Goal: Task Accomplishment & Management: Manage account settings

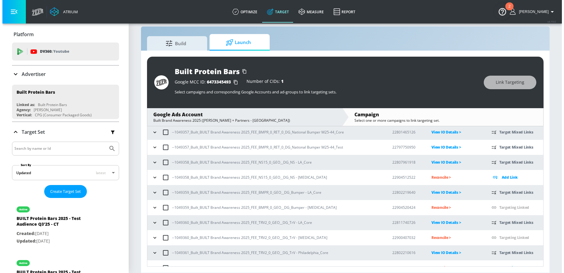
scroll to position [184, 0]
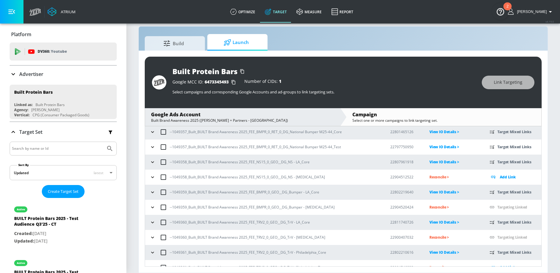
click at [153, 178] on icon "button" at bounding box center [152, 177] width 3 height 2
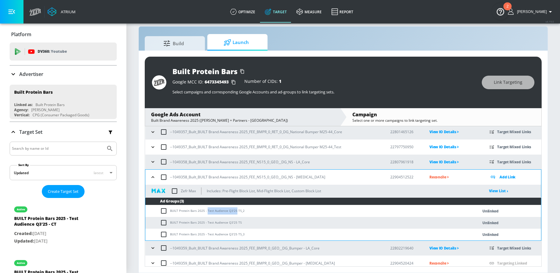
drag, startPoint x: 207, startPoint y: 211, endPoint x: 234, endPoint y: 211, distance: 27.4
click at [234, 211] on td "BUILT Protein Bars 2025 - Test Audience Q3'25 TS_2" at bounding box center [305, 211] width 320 height 12
copy td "Test Audience Q3'25"
click at [163, 212] on input "checkbox" at bounding box center [165, 210] width 10 height 7
checkbox input "true"
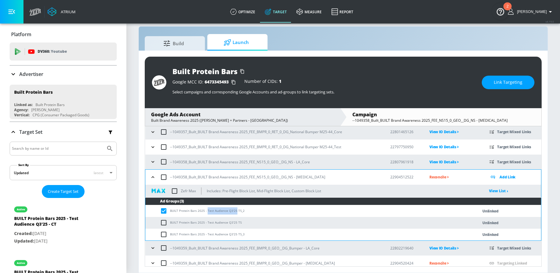
click at [163, 221] on input "checkbox" at bounding box center [165, 222] width 10 height 7
checkbox input "true"
click at [163, 233] on input "checkbox" at bounding box center [165, 233] width 10 height 7
checkbox input "true"
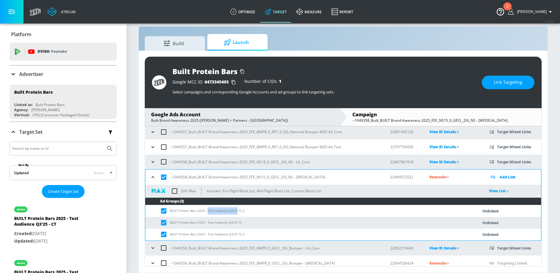
click at [487, 83] on button "Link Targeting" at bounding box center [508, 83] width 53 height 14
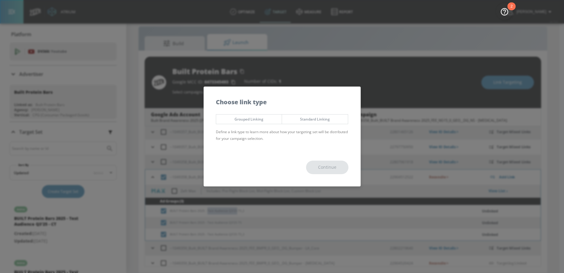
click at [269, 120] on span "Grouped Linking" at bounding box center [249, 119] width 57 height 6
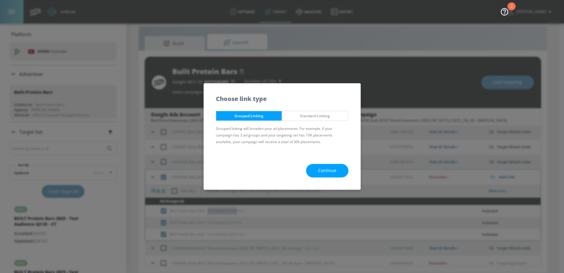
click at [327, 169] on span "Continue" at bounding box center [327, 171] width 18 height 8
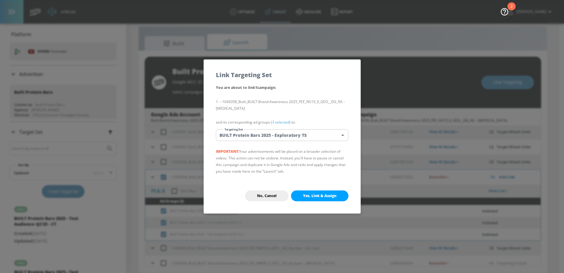
click at [298, 136] on body "Atrium optimize Target measure Report optimize Target measure Report v 4.19.0 N…" at bounding box center [282, 131] width 564 height 281
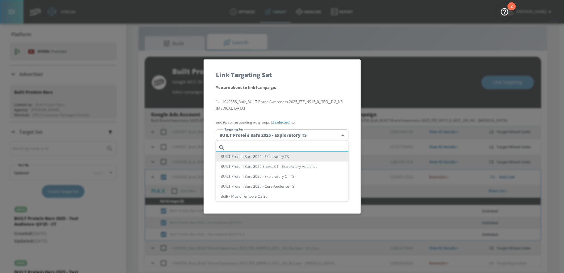
click at [251, 148] on input "text" at bounding box center [287, 147] width 121 height 8
paste input "Test Audience Q3'25"
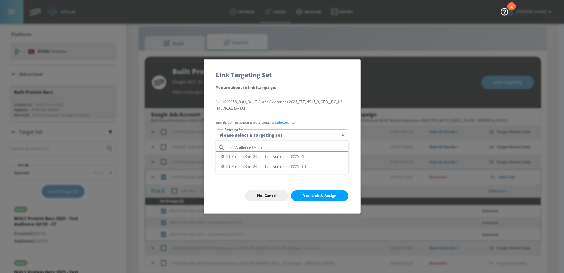
type input "Test Audience Q3'25"
click at [277, 156] on li "BUILT Protein Bars 2025 - Test Audience Q3'25 TS" at bounding box center [282, 156] width 133 height 10
type input "298f714b-2be3-4a57-8861-2507fcab389d"
click at [315, 195] on span "Yes, Link & Assign" at bounding box center [319, 195] width 33 height 5
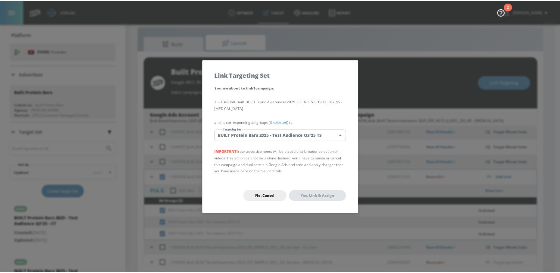
scroll to position [77, 0]
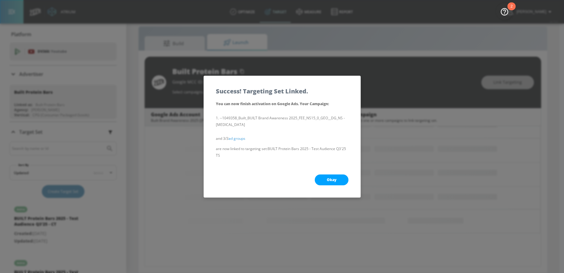
click at [323, 179] on button "Okay" at bounding box center [332, 179] width 34 height 11
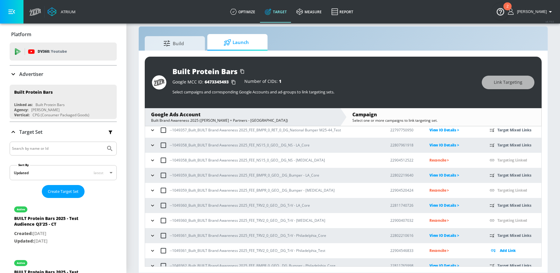
scroll to position [205, 0]
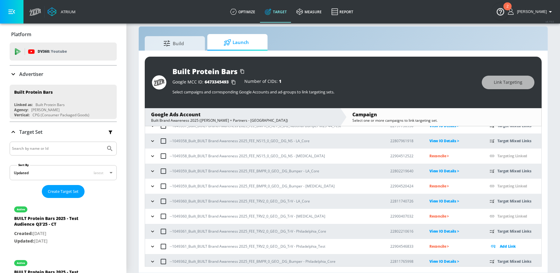
click at [153, 185] on icon "button" at bounding box center [153, 186] width 6 height 6
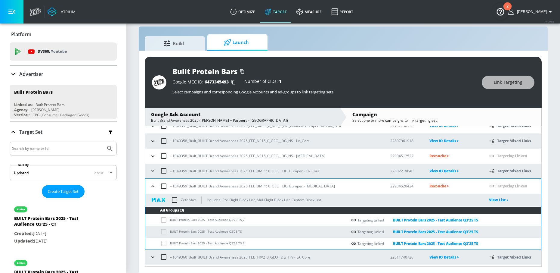
click at [153, 185] on icon "button" at bounding box center [152, 186] width 3 height 2
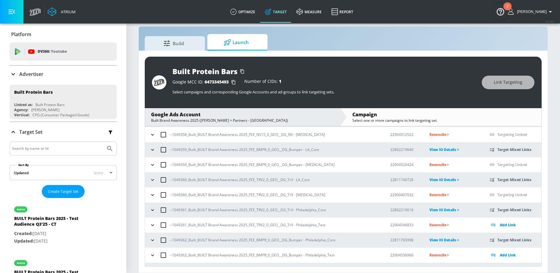
scroll to position [226, 0]
click at [152, 197] on icon "button" at bounding box center [153, 194] width 6 height 6
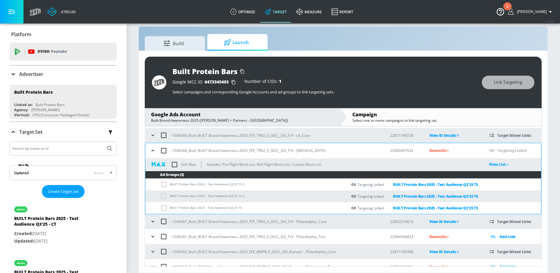
scroll to position [274, 0]
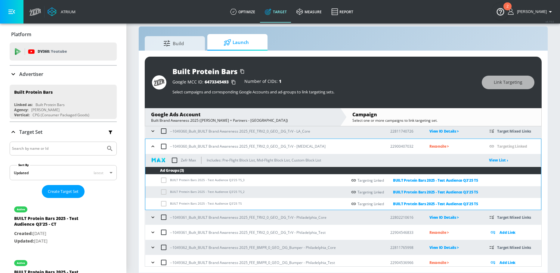
click at [152, 147] on icon "button" at bounding box center [153, 146] width 6 height 6
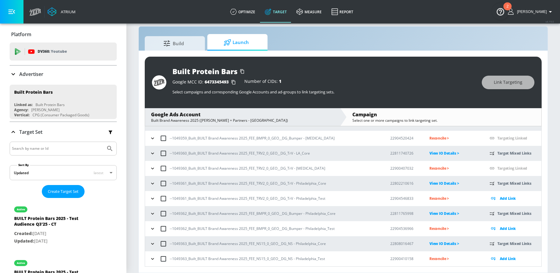
scroll to position [252, 0]
click at [152, 228] on icon "button" at bounding box center [153, 228] width 6 height 6
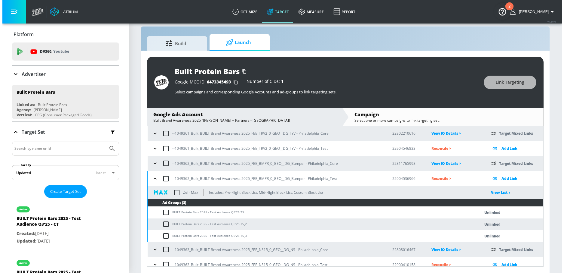
scroll to position [308, 0]
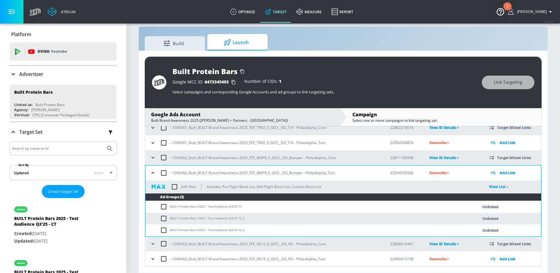
click at [164, 206] on input "checkbox" at bounding box center [165, 206] width 10 height 7
checkbox input "true"
click at [164, 217] on input "checkbox" at bounding box center [165, 218] width 10 height 7
checkbox input "true"
click at [164, 232] on input "checkbox" at bounding box center [165, 229] width 10 height 7
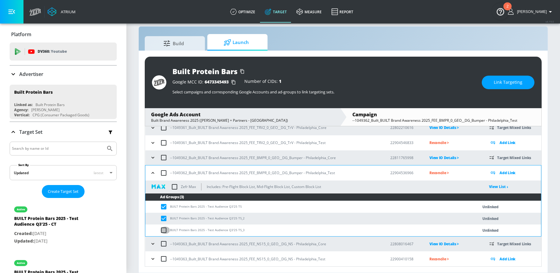
checkbox input "true"
click at [493, 84] on button "Link Targeting" at bounding box center [508, 83] width 53 height 14
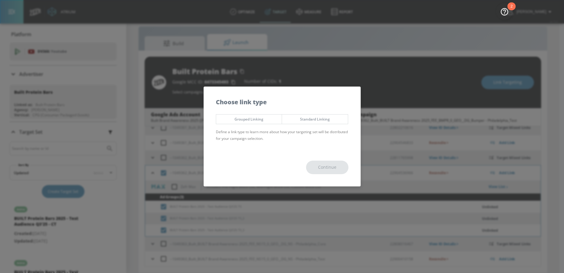
click at [264, 119] on span "Grouped Linking" at bounding box center [249, 119] width 57 height 6
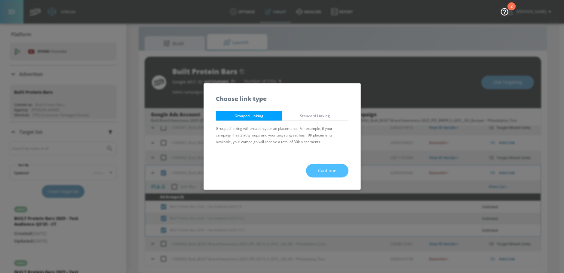
click at [317, 167] on button "Continue" at bounding box center [327, 171] width 42 height 14
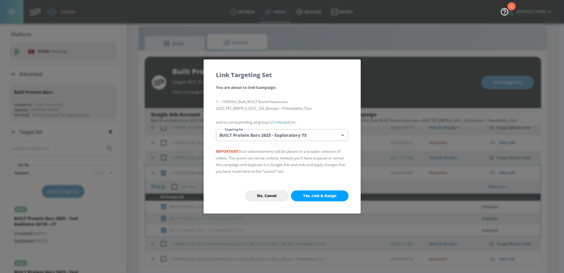
click at [258, 136] on body "Atrium optimize Target measure Report optimize Target measure Report v 4.19.0 N…" at bounding box center [282, 131] width 564 height 281
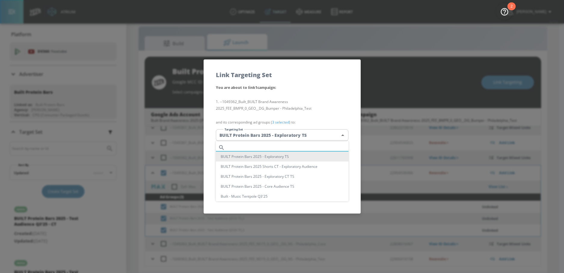
click at [245, 145] on input "text" at bounding box center [287, 147] width 121 height 8
paste input "Test Audience Q3'25"
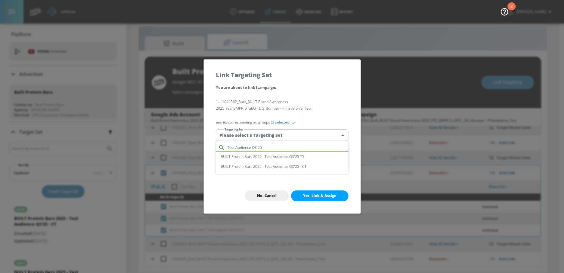
type input "Test Audience Q3'25"
click at [274, 156] on li "BUILT Protein Bars 2025 - Test Audience Q3'25 TS" at bounding box center [282, 156] width 133 height 10
type input "298f714b-2be3-4a57-8861-2507fcab389d"
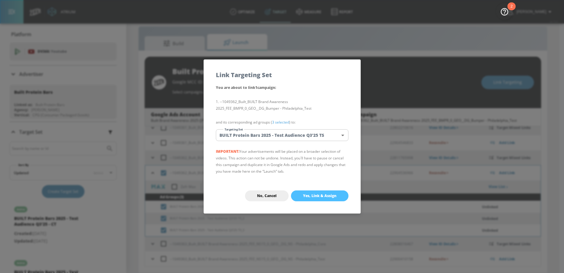
click at [324, 192] on button "Yes, Link & Assign" at bounding box center [319, 195] width 57 height 11
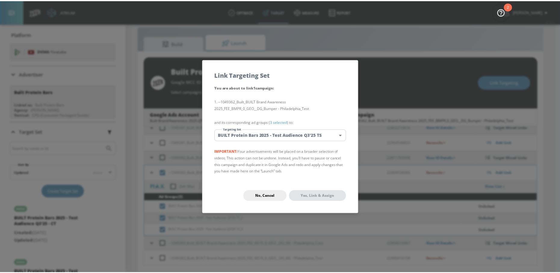
scroll to position [77, 0]
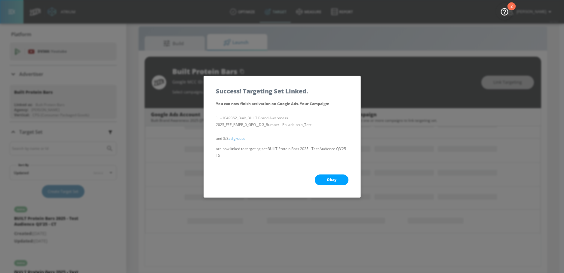
click at [332, 184] on button "Okay" at bounding box center [332, 179] width 34 height 11
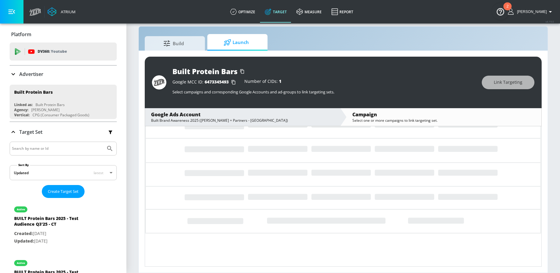
scroll to position [252, 0]
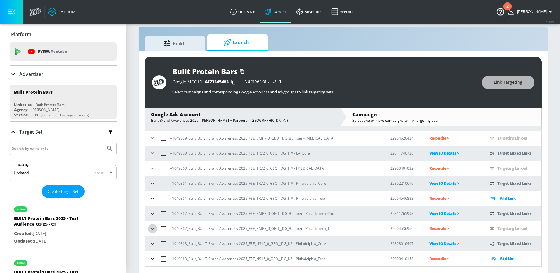
click at [153, 228] on icon "button" at bounding box center [152, 228] width 3 height 2
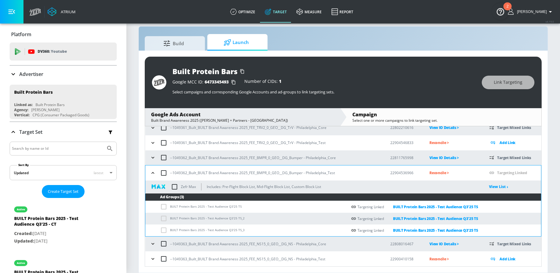
click at [154, 172] on icon "button" at bounding box center [153, 173] width 6 height 6
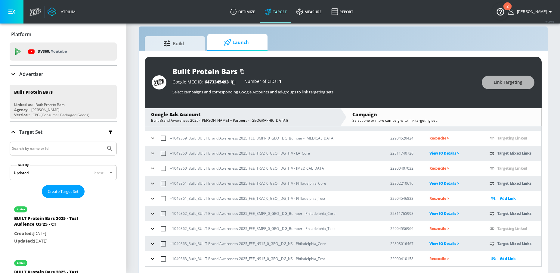
click at [153, 258] on icon "button" at bounding box center [152, 259] width 3 height 2
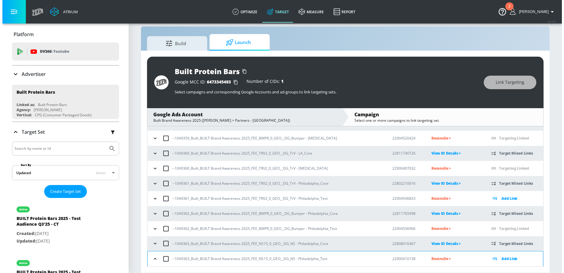
scroll to position [308, 0]
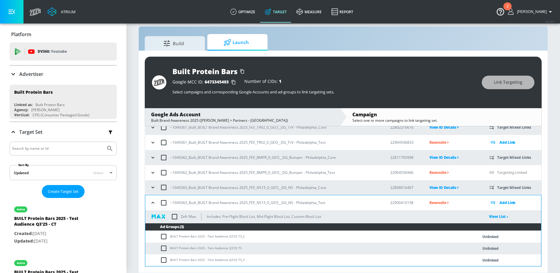
click at [162, 238] on input "checkbox" at bounding box center [165, 236] width 10 height 7
checkbox input "true"
click at [162, 249] on input "checkbox" at bounding box center [165, 247] width 10 height 7
checkbox input "true"
click at [163, 261] on input "checkbox" at bounding box center [165, 259] width 10 height 7
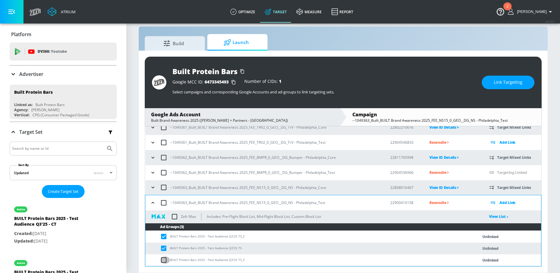
checkbox input "true"
click at [499, 86] on button "Link Targeting" at bounding box center [508, 83] width 53 height 14
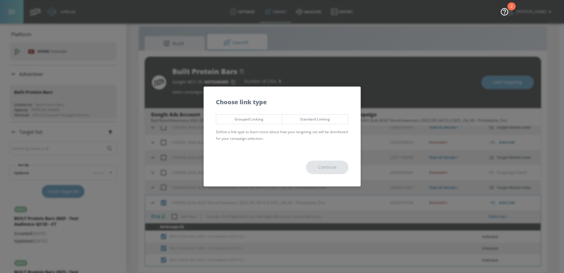
click at [265, 122] on span "Grouped Linking" at bounding box center [249, 119] width 57 height 6
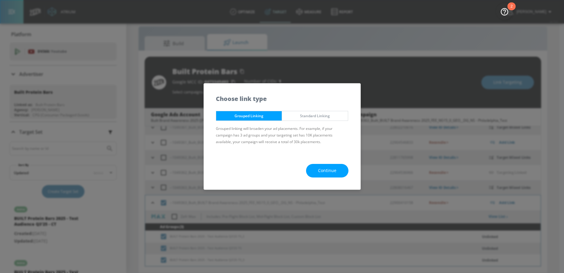
click at [317, 170] on button "Continue" at bounding box center [327, 171] width 42 height 14
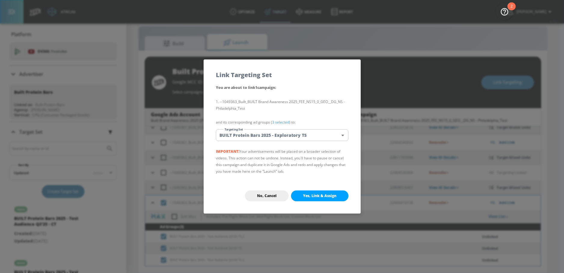
click at [268, 137] on body "Atrium optimize Target measure Report optimize Target measure Report v 4.19.0 N…" at bounding box center [282, 131] width 564 height 281
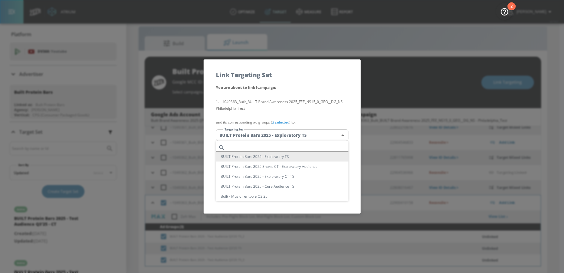
click at [249, 145] on input "text" at bounding box center [287, 147] width 121 height 8
paste input "Test Audience Q3'25"
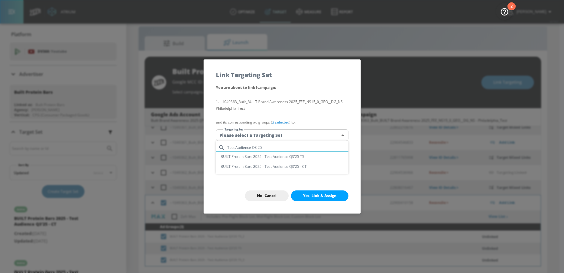
type input "Test Audience Q3'25"
click at [268, 156] on li "BUILT Protein Bars 2025 - Test Audience Q3'25 TS" at bounding box center [282, 156] width 133 height 10
type input "298f714b-2be3-4a57-8861-2507fcab389d"
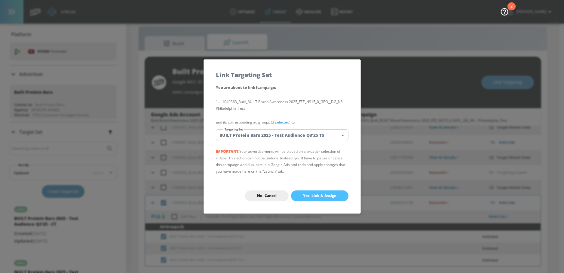
click at [312, 194] on span "Yes, Link & Assign" at bounding box center [319, 195] width 33 height 5
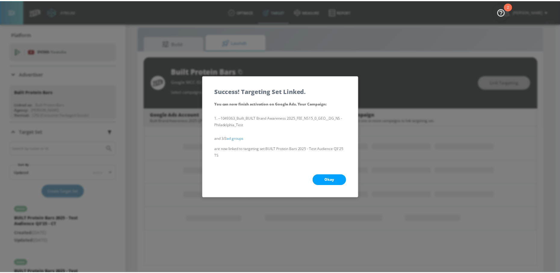
scroll to position [77, 0]
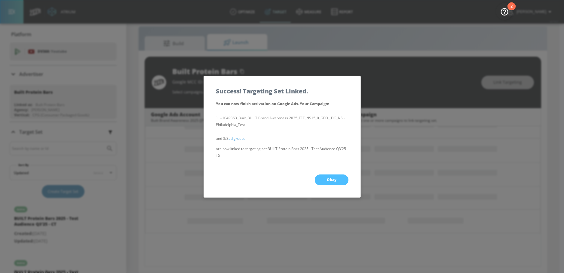
click at [329, 184] on button "Okay" at bounding box center [332, 179] width 34 height 11
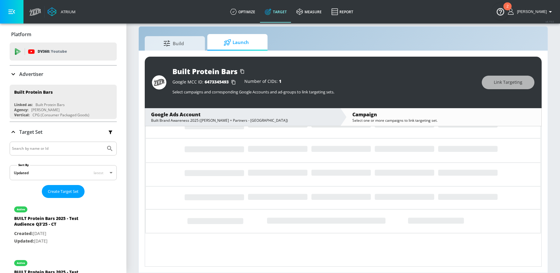
scroll to position [252, 0]
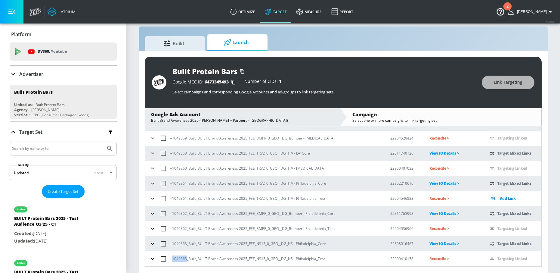
drag, startPoint x: 172, startPoint y: 259, endPoint x: 186, endPoint y: 259, distance: 13.2
click at [186, 259] on p "--1049363_Built_BUILT Brand Awareness 2025_FEE_NS15_0_GEO__DG_NS - Philadelphia…" at bounding box center [247, 258] width 155 height 6
copy p "1049363"
click at [437, 257] on p "Reconcile >" at bounding box center [454, 258] width 50 height 7
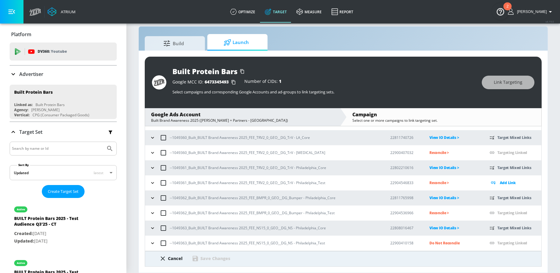
scroll to position [285, 0]
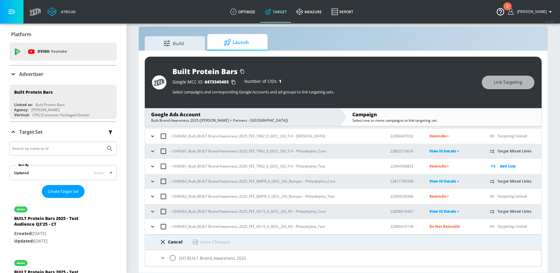
click at [174, 256] on input "radio" at bounding box center [172, 257] width 13 height 13
radio input "true"
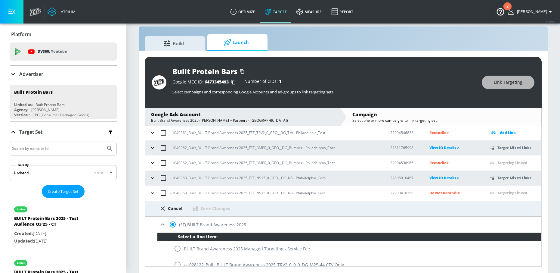
scroll to position [739, 0]
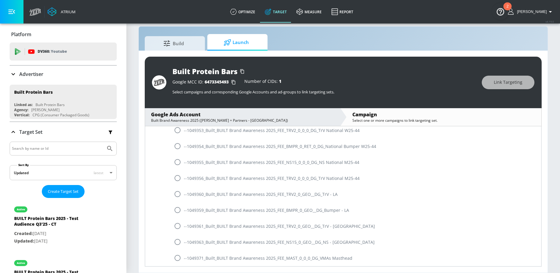
click at [177, 244] on input "radio" at bounding box center [177, 241] width 13 height 13
radio input "true"
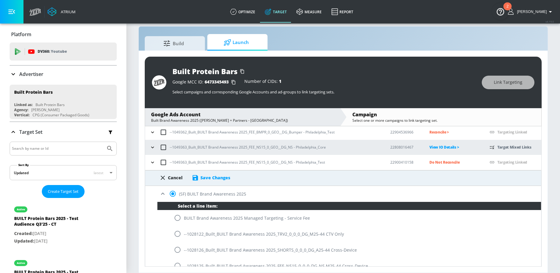
scroll to position [346, 0]
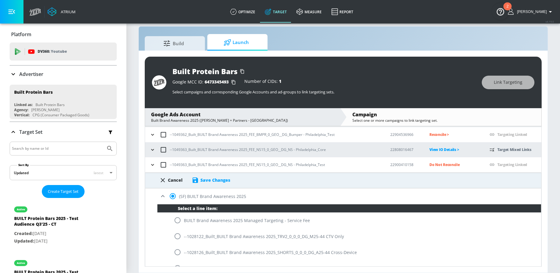
click at [224, 178] on div "Save Changes" at bounding box center [215, 180] width 30 height 6
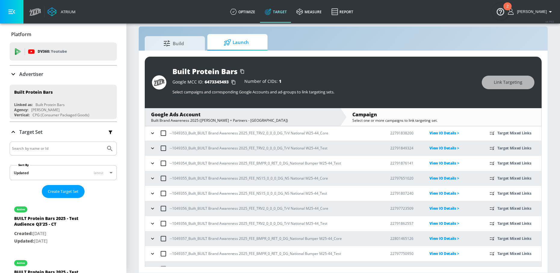
scroll to position [252, 0]
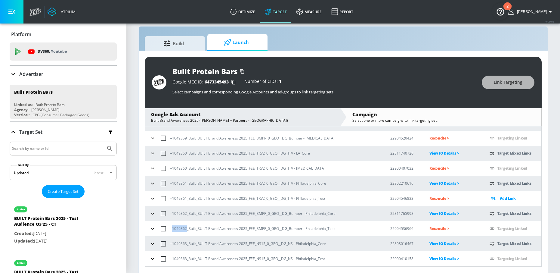
drag, startPoint x: 173, startPoint y: 229, endPoint x: 185, endPoint y: 229, distance: 12.6
click at [186, 229] on p "--1049362_Built_BUILT Brand Awareness 2025_FEE_BMPR_0_GEO__DG_Bumper - Philadel…" at bounding box center [252, 228] width 165 height 6
copy p "1049362"
click at [429, 225] on p "Reconcile >" at bounding box center [454, 228] width 50 height 7
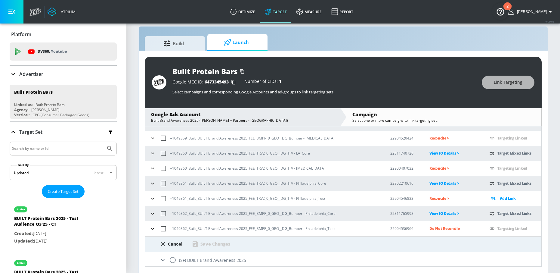
scroll to position [272, 0]
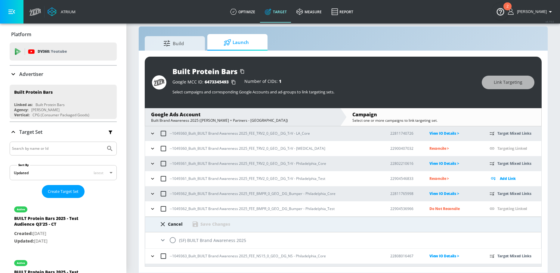
click at [174, 241] on input "radio" at bounding box center [172, 239] width 13 height 13
radio input "true"
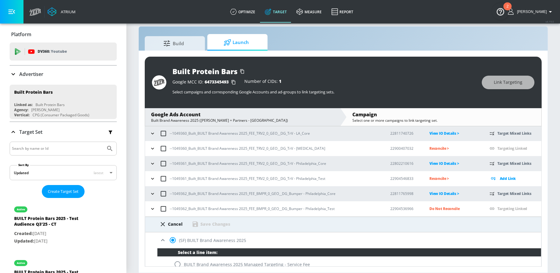
scroll to position [595, 0]
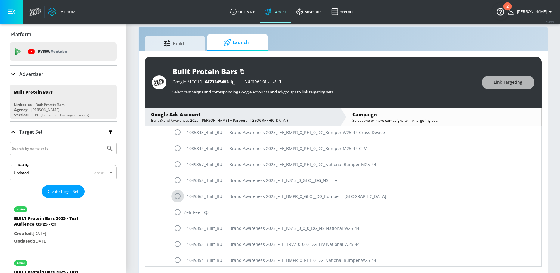
click at [177, 197] on input "radio" at bounding box center [177, 196] width 13 height 13
radio input "true"
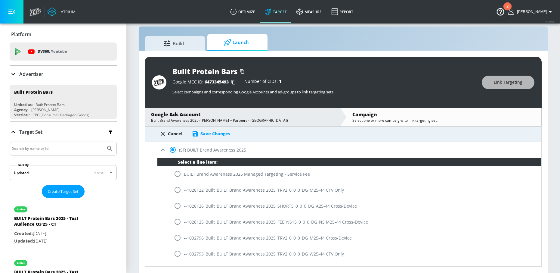
scroll to position [329, 0]
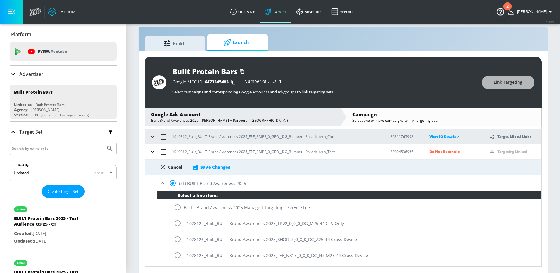
click at [214, 164] on div "Save Changes" at bounding box center [215, 167] width 30 height 6
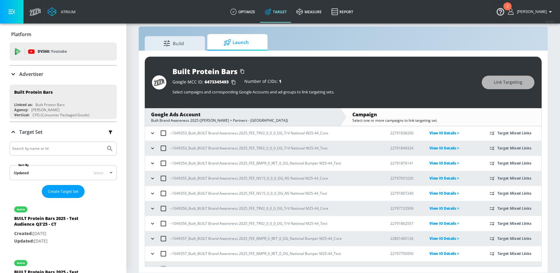
scroll to position [252, 0]
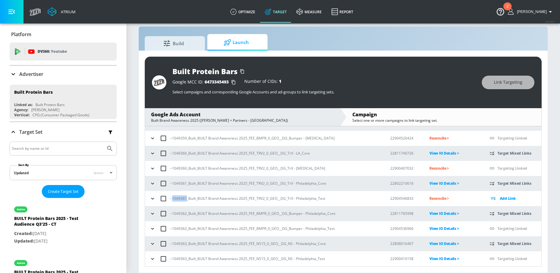
drag, startPoint x: 172, startPoint y: 200, endPoint x: 186, endPoint y: 200, distance: 13.5
click at [186, 200] on p "--1049361_Built_BUILT Brand Awareness 2025_FEE_TRV2_0_GEO__DG_TrV - Philadelphi…" at bounding box center [248, 198] width 156 height 6
copy p "1049361"
click at [446, 202] on td "Reconcile >" at bounding box center [450, 198] width 60 height 15
click at [438, 200] on p "Reconcile >" at bounding box center [454, 198] width 50 height 7
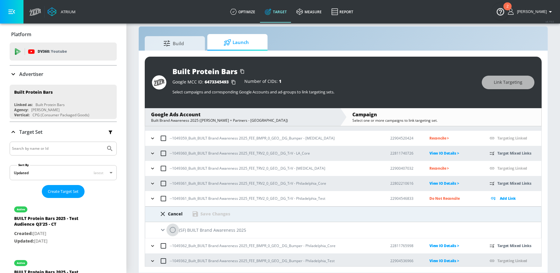
click at [172, 230] on input "radio" at bounding box center [172, 229] width 13 height 13
radio input "true"
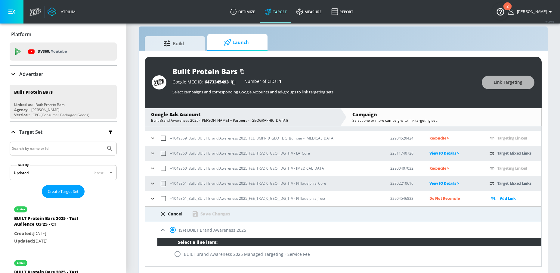
scroll to position [709, 0]
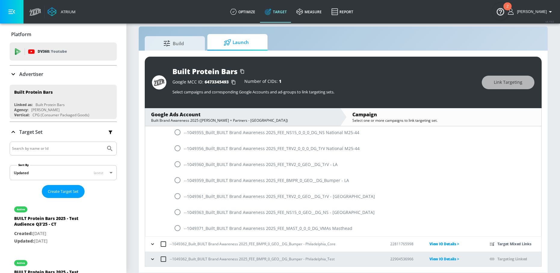
click at [179, 197] on input "radio" at bounding box center [177, 196] width 13 height 13
radio input "true"
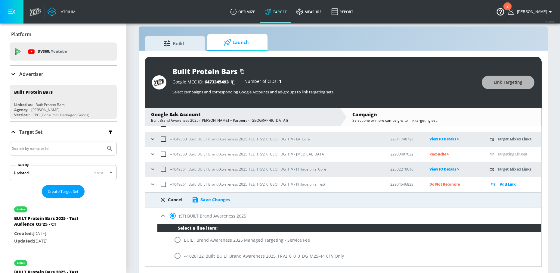
scroll to position [261, 0]
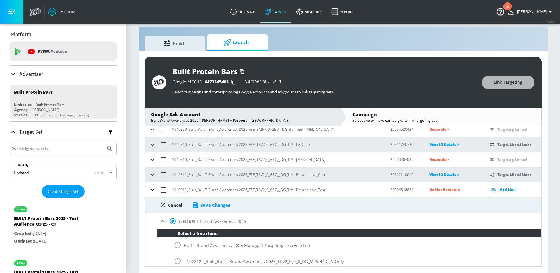
click at [222, 203] on div "Save Changes" at bounding box center [215, 205] width 30 height 6
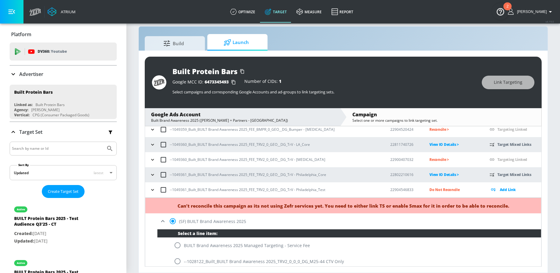
click at [174, 220] on input "radio" at bounding box center [172, 221] width 13 height 13
click at [429, 191] on p "Do Not Reconcile" at bounding box center [454, 189] width 50 height 7
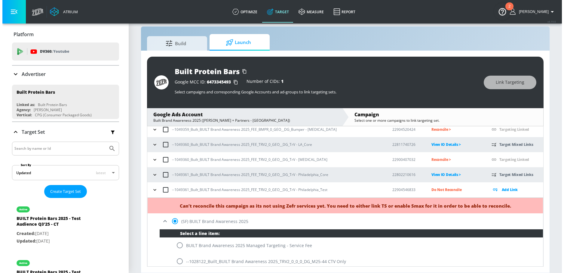
scroll to position [252, 0]
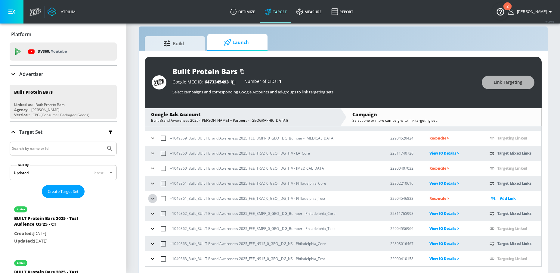
click at [152, 196] on icon "button" at bounding box center [153, 198] width 6 height 6
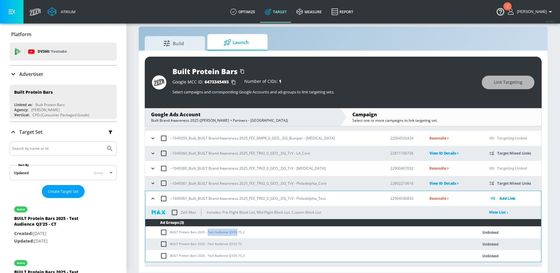
drag, startPoint x: 206, startPoint y: 233, endPoint x: 235, endPoint y: 233, distance: 28.6
click at [235, 233] on td "BUILT Protein Bars 2025 - Test Audience Q3'25 TS_2" at bounding box center [305, 232] width 320 height 12
copy td "Test Audience Q3'25"
click at [164, 234] on input "checkbox" at bounding box center [165, 231] width 10 height 7
checkbox input "true"
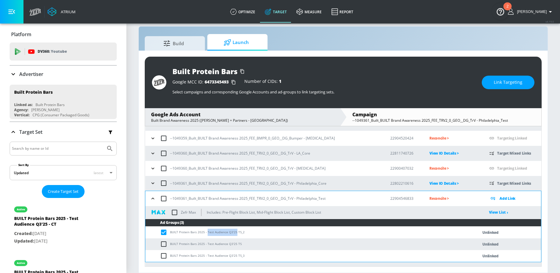
click at [164, 243] on input "checkbox" at bounding box center [165, 243] width 10 height 7
checkbox input "true"
click at [164, 254] on input "checkbox" at bounding box center [165, 255] width 10 height 7
checkbox input "true"
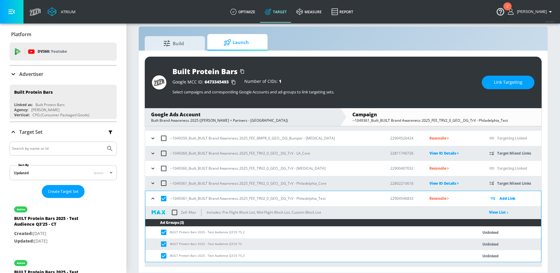
click at [494, 89] on div "Built Protein Bars Google MCC ID: 6473345493 Number of CIDs: 1 Select campaigns…" at bounding box center [343, 82] width 397 height 51
click at [486, 87] on button "Link Targeting" at bounding box center [508, 83] width 53 height 14
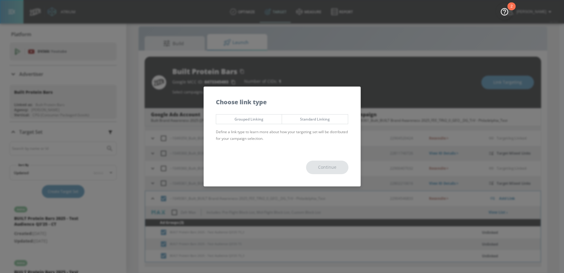
click at [267, 119] on span "Grouped Linking" at bounding box center [249, 119] width 57 height 6
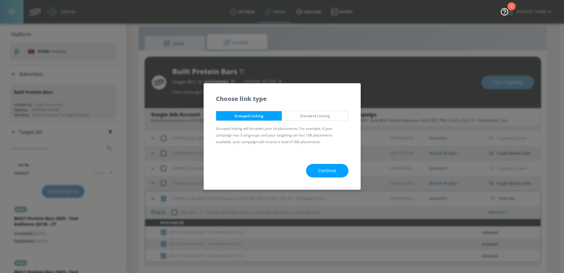
click at [317, 163] on div "Continue" at bounding box center [282, 171] width 157 height 38
click at [317, 167] on button "Continue" at bounding box center [327, 171] width 42 height 14
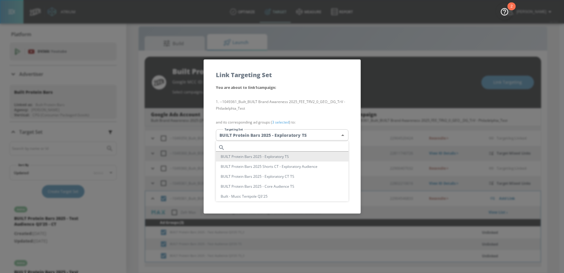
click at [279, 137] on body "Atrium optimize Target measure Report optimize Target measure Report v 4.19.0 N…" at bounding box center [282, 131] width 564 height 281
click at [256, 145] on input "text" at bounding box center [287, 147] width 121 height 8
paste input "Test Audience Q3'25"
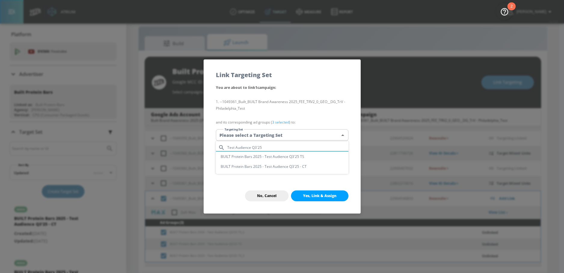
type input "Test Audience Q3'25"
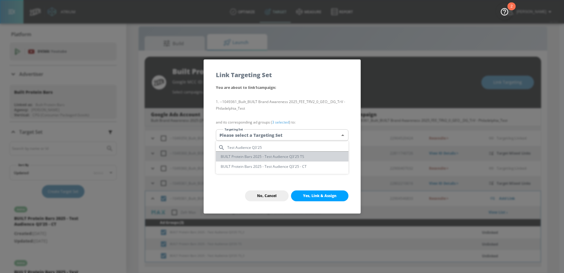
click at [272, 153] on li "BUILT Protein Bars 2025 - Test Audience Q3'25 TS" at bounding box center [282, 156] width 133 height 10
type input "298f714b-2be3-4a57-8861-2507fcab389d"
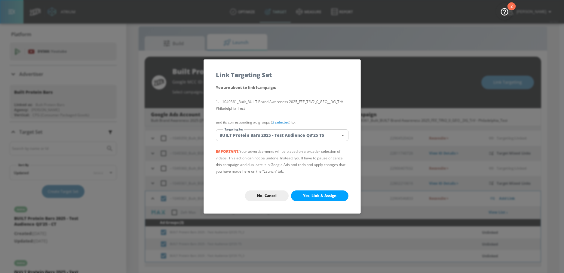
click at [315, 197] on span "Yes, Link & Assign" at bounding box center [319, 195] width 33 height 5
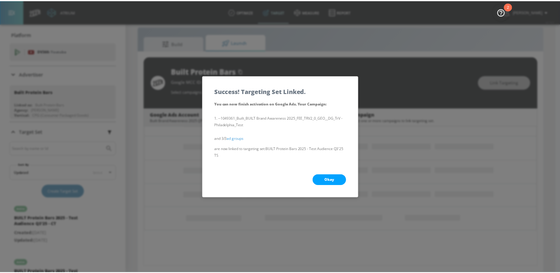
scroll to position [77, 0]
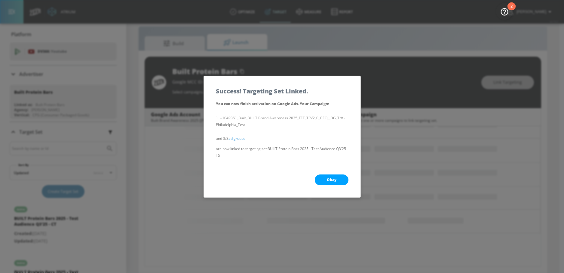
click at [324, 182] on button "Okay" at bounding box center [332, 179] width 34 height 11
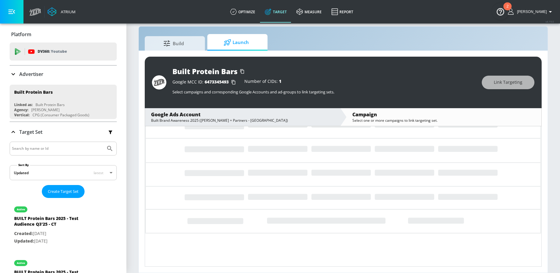
scroll to position [252, 0]
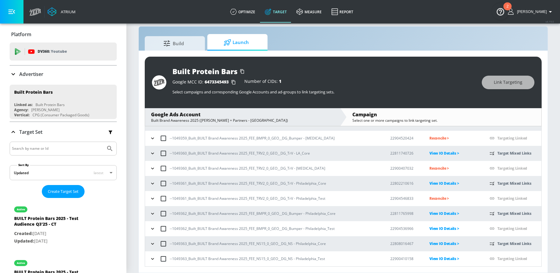
click at [436, 201] on p "Reconcile >" at bounding box center [454, 198] width 50 height 7
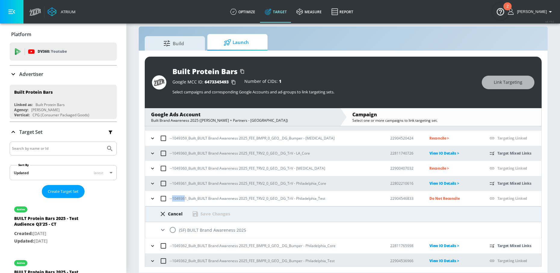
drag, startPoint x: 172, startPoint y: 199, endPoint x: 185, endPoint y: 199, distance: 12.9
click at [185, 199] on p "--1049361_Built_BUILT Brand Awareness 2025_FEE_TRV2_0_GEO__DG_TrV - Philadelphi…" at bounding box center [248, 198] width 156 height 6
drag, startPoint x: 186, startPoint y: 199, endPoint x: 172, endPoint y: 199, distance: 13.8
click at [172, 199] on p "--1049361_Built_BUILT Brand Awareness 2025_FEE_TRV2_0_GEO__DG_TrV - Philadelphi…" at bounding box center [248, 198] width 156 height 6
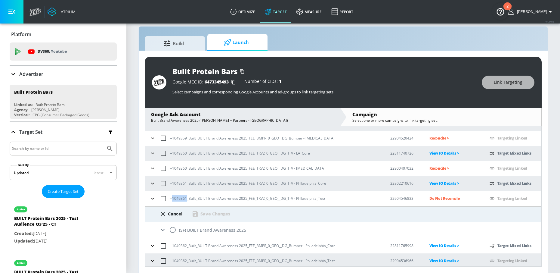
copy p "1049361"
click at [171, 228] on input "radio" at bounding box center [172, 229] width 13 height 13
radio input "true"
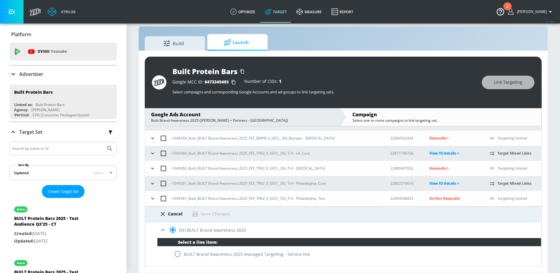
scroll to position [709, 0]
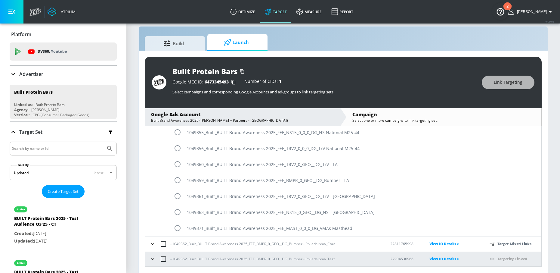
click at [180, 193] on input "radio" at bounding box center [177, 196] width 13 height 13
radio input "true"
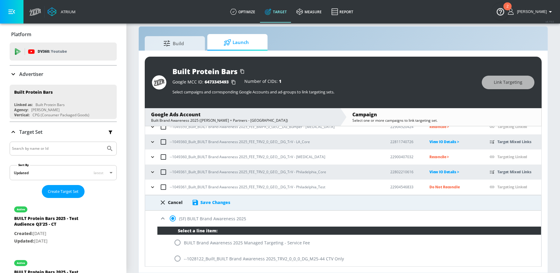
scroll to position [273, 0]
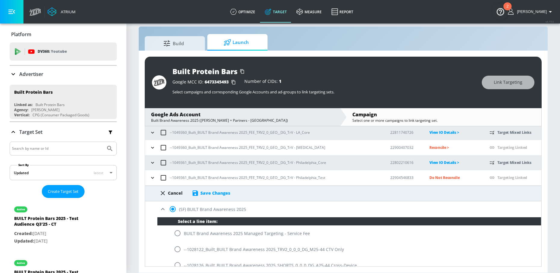
click at [218, 192] on div "Save Changes" at bounding box center [215, 193] width 30 height 6
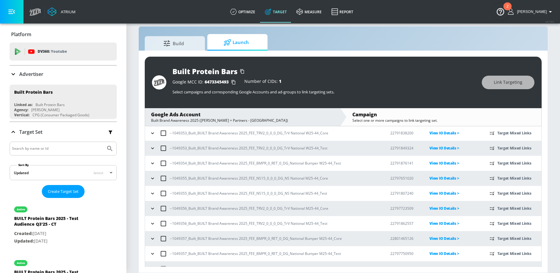
scroll to position [252, 0]
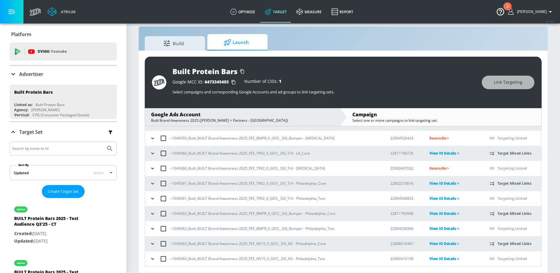
click at [150, 167] on icon "button" at bounding box center [153, 168] width 6 height 6
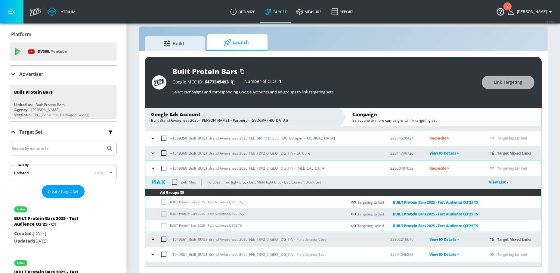
click at [151, 168] on icon "button" at bounding box center [153, 168] width 6 height 6
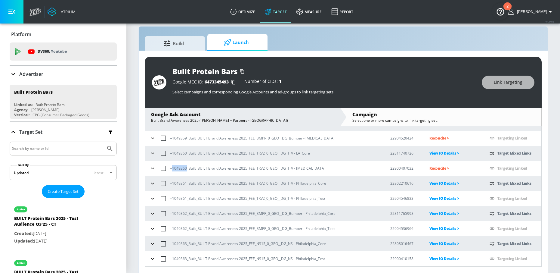
drag, startPoint x: 173, startPoint y: 169, endPoint x: 186, endPoint y: 170, distance: 13.0
click at [186, 170] on p "--1049360_Built_BUILT Brand Awareness 2025_FEE_TRV2_0_GEO__DG_TrV - [MEDICAL_DA…" at bounding box center [248, 168] width 156 height 6
copy p "1049360"
click at [429, 168] on p "Reconcile >" at bounding box center [454, 168] width 50 height 7
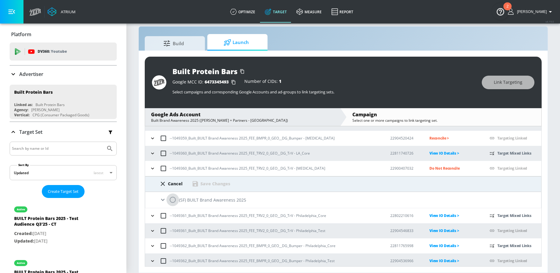
click at [172, 201] on input "radio" at bounding box center [172, 199] width 13 height 13
radio input "true"
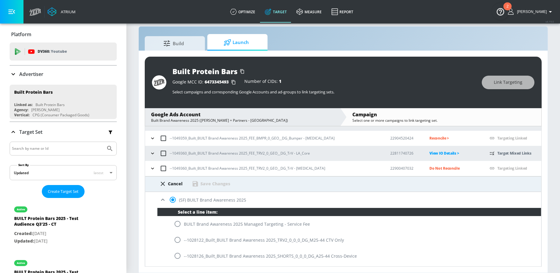
scroll to position [647, 0]
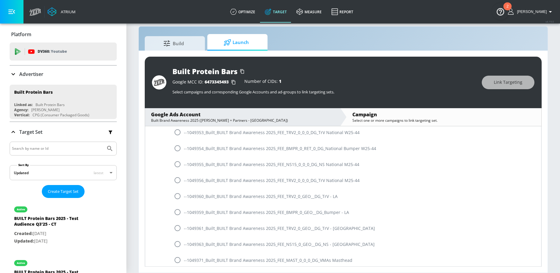
click at [178, 196] on input "radio" at bounding box center [177, 196] width 13 height 13
radio input "true"
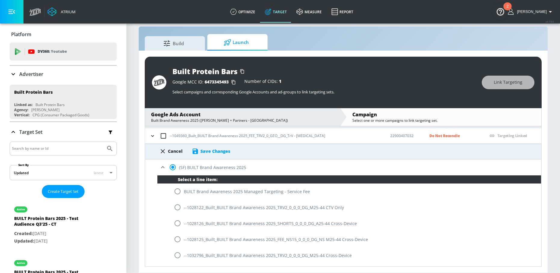
scroll to position [265, 0]
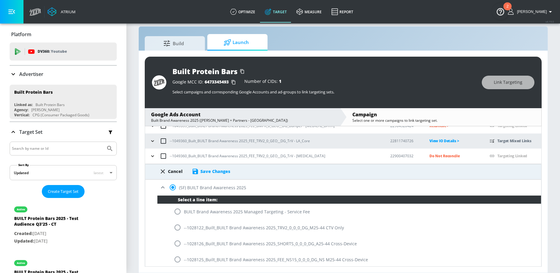
click at [225, 171] on div "Save Changes" at bounding box center [215, 171] width 30 height 6
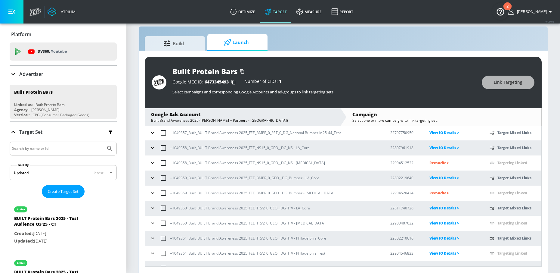
scroll to position [203, 0]
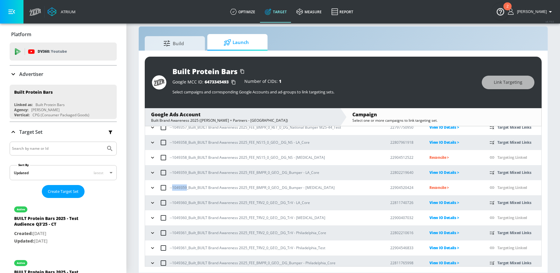
drag, startPoint x: 173, startPoint y: 188, endPoint x: 186, endPoint y: 188, distance: 12.9
click at [186, 188] on p "--1049359_Built_BUILT Brand Awareness 2025_FEE_BMPR_0_GEO__DG_Bumper - [MEDICAL…" at bounding box center [252, 187] width 165 height 6
copy p "1049359"
click at [429, 187] on p "Reconcile >" at bounding box center [454, 187] width 50 height 7
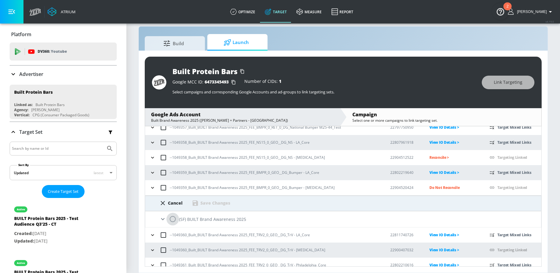
click at [173, 216] on input "radio" at bounding box center [172, 218] width 13 height 13
radio input "true"
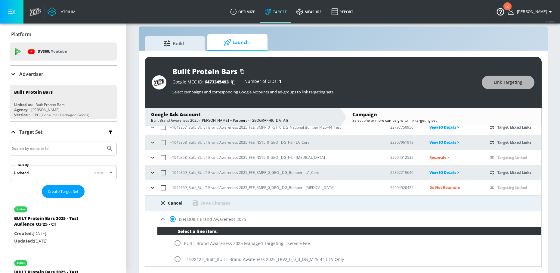
scroll to position [633, 0]
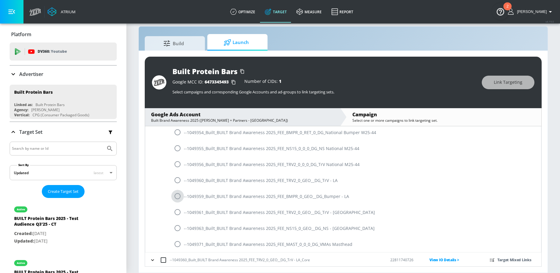
click at [178, 193] on input "radio" at bounding box center [177, 196] width 13 height 13
radio input "true"
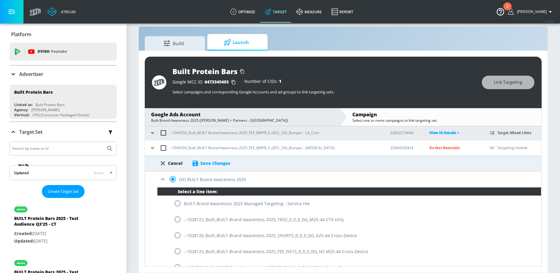
scroll to position [242, 0]
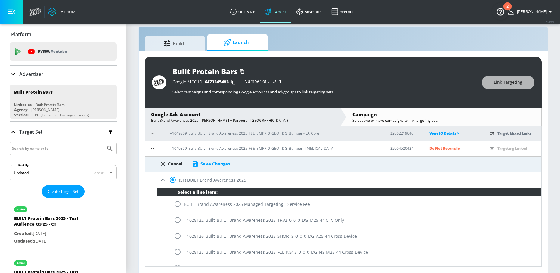
click at [218, 163] on div "Save Changes" at bounding box center [215, 164] width 30 height 6
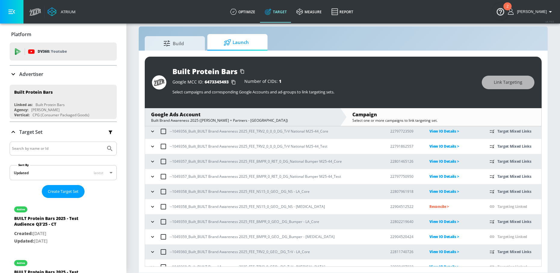
scroll to position [155, 0]
drag, startPoint x: 172, startPoint y: 206, endPoint x: 186, endPoint y: 206, distance: 13.5
click at [186, 206] on p "--1049358_Built_BUILT Brand Awareness 2025_FEE_NS15_0_GEO__DG_NS - [MEDICAL_DAT…" at bounding box center [247, 205] width 155 height 6
copy p "1049358"
click at [445, 204] on p "Reconcile >" at bounding box center [454, 205] width 50 height 7
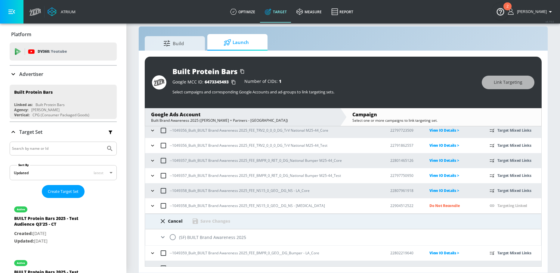
click at [174, 236] on input "radio" at bounding box center [172, 236] width 13 height 13
radio input "true"
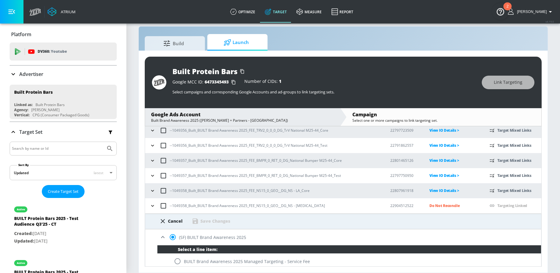
scroll to position [459, 0]
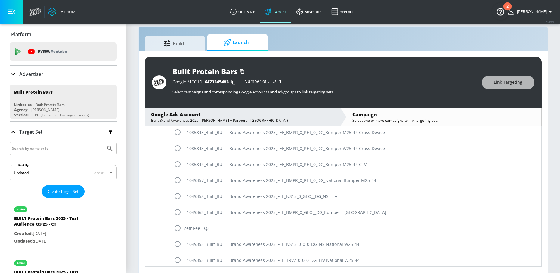
click at [177, 196] on input "radio" at bounding box center [177, 196] width 13 height 13
radio input "true"
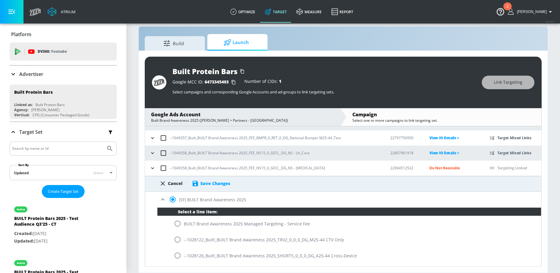
scroll to position [189, 0]
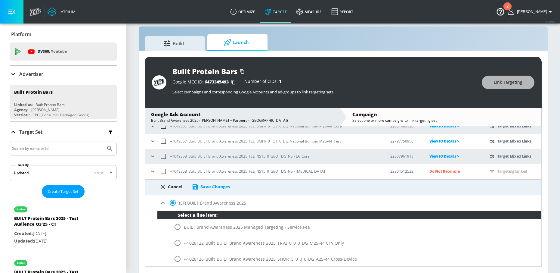
click at [224, 187] on div "Save Changes" at bounding box center [215, 187] width 30 height 6
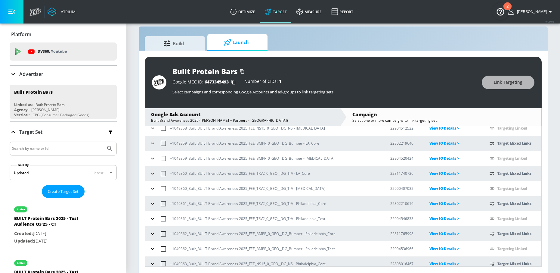
scroll to position [252, 0]
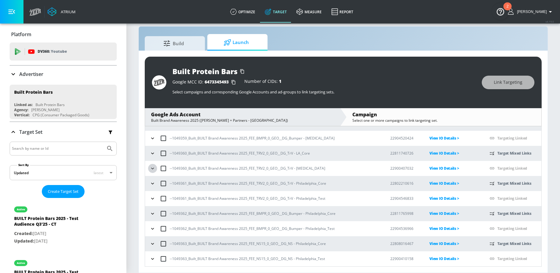
click at [155, 170] on icon "button" at bounding box center [153, 168] width 6 height 6
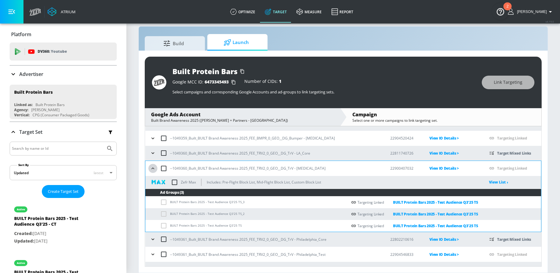
click at [154, 170] on icon "button" at bounding box center [153, 168] width 6 height 6
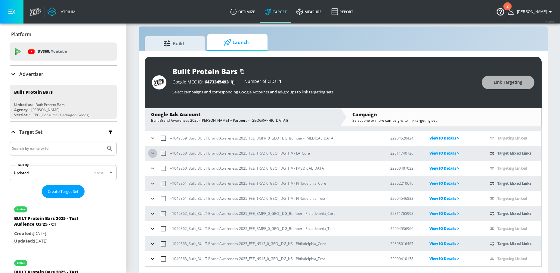
click at [154, 156] on icon "button" at bounding box center [153, 153] width 6 height 6
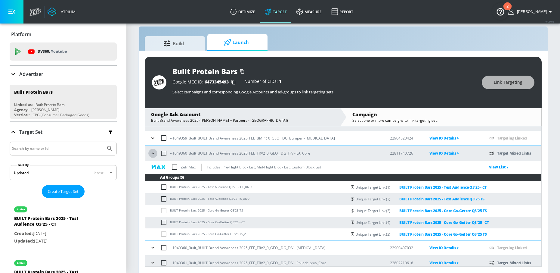
click at [154, 156] on icon "button" at bounding box center [153, 153] width 6 height 6
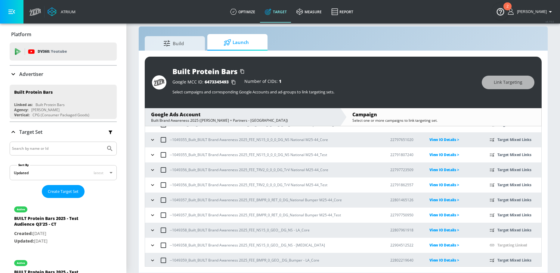
scroll to position [0, 0]
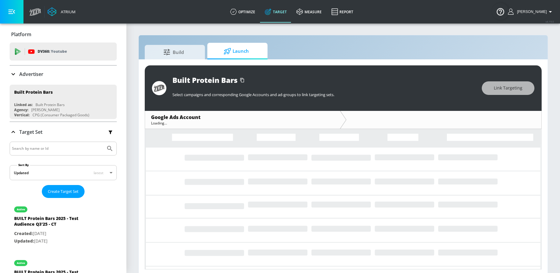
scroll to position [3, 0]
